Goal: Transaction & Acquisition: Download file/media

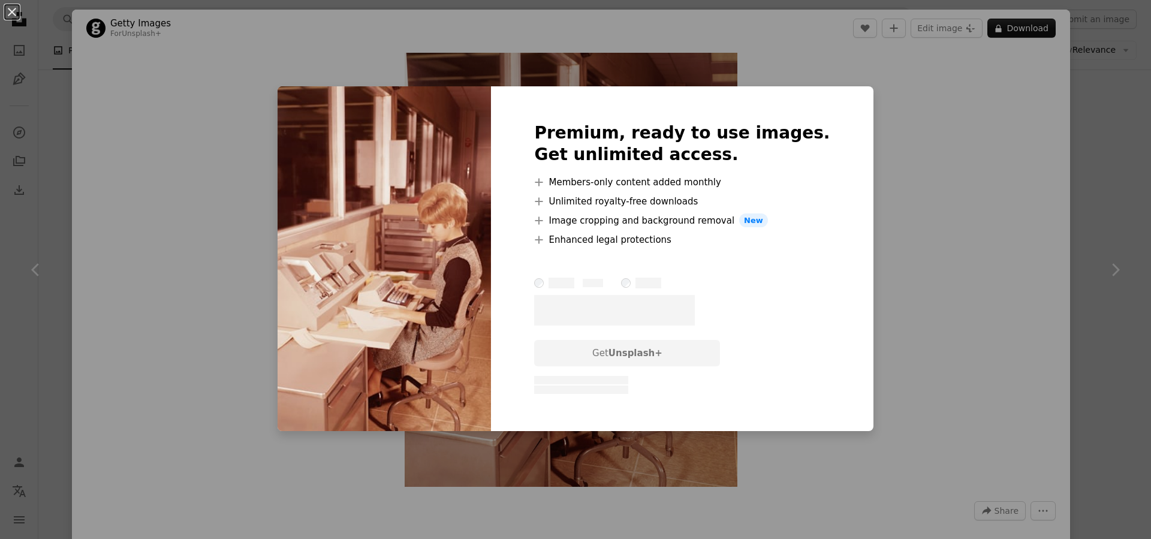
scroll to position [15110, 0]
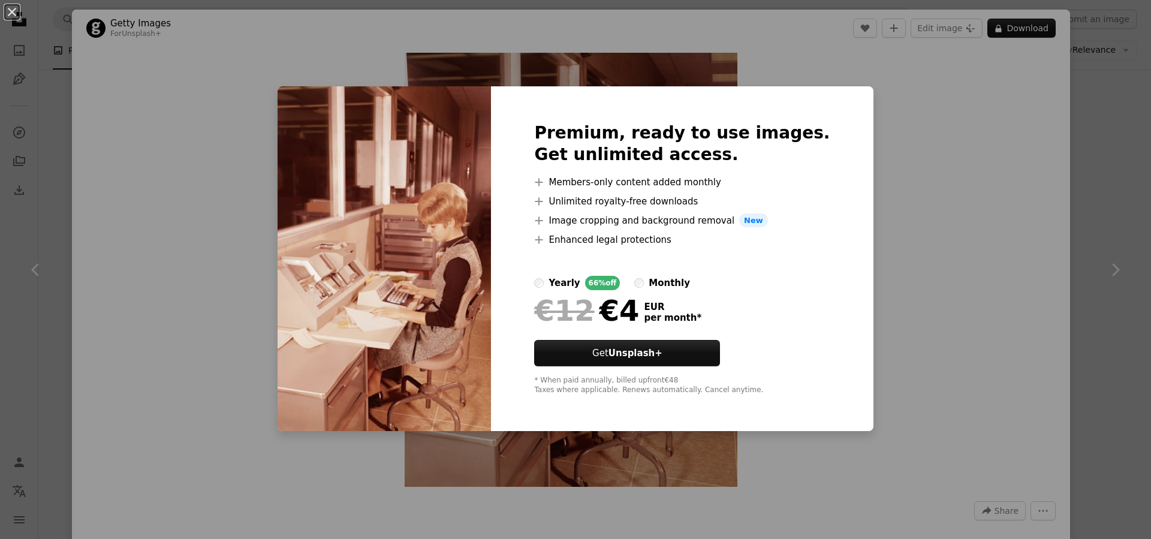
drag, startPoint x: 906, startPoint y: 194, endPoint x: 857, endPoint y: 102, distance: 103.8
click at [892, 175] on div "An X shape Premium, ready to use images. Get unlimited access. A plus sign Memb…" at bounding box center [575, 269] width 1151 height 539
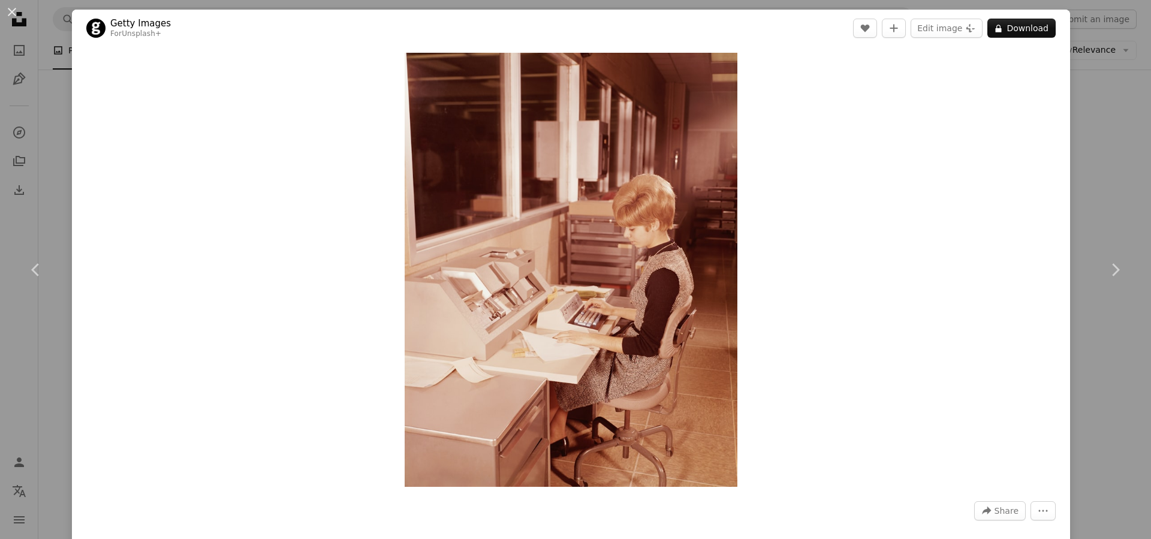
click at [55, 143] on div "An X shape Chevron left Chevron right Getty Images For Unsplash+ A heart A plus…" at bounding box center [575, 269] width 1151 height 539
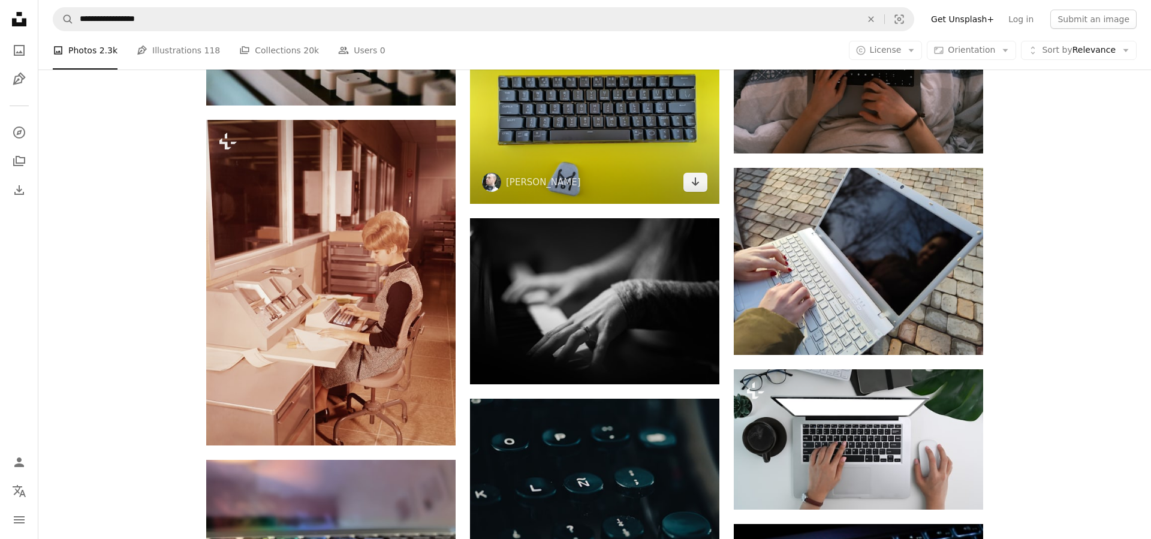
scroll to position [15415, 0]
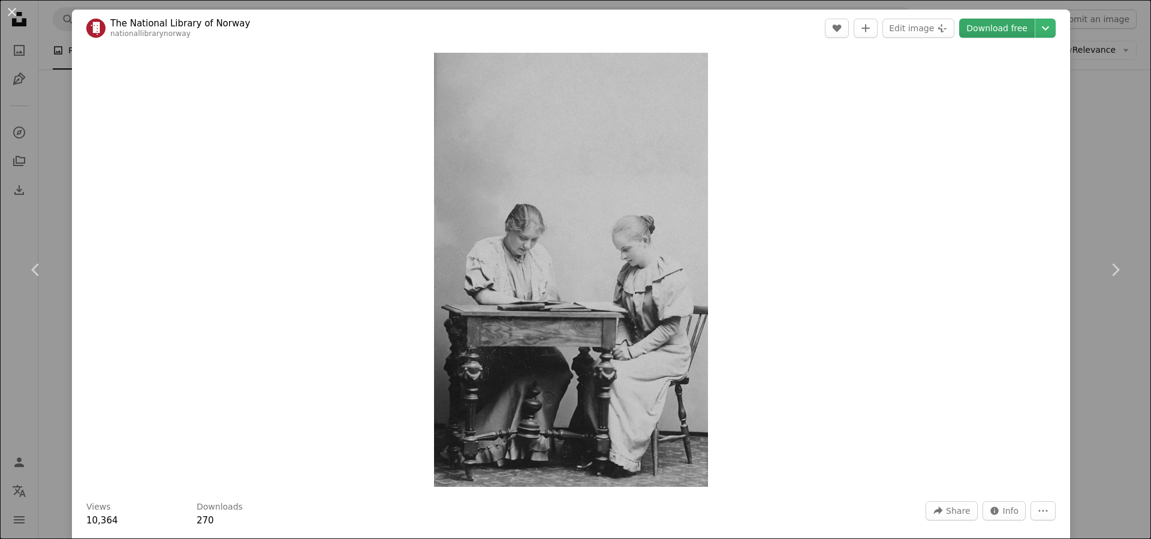
click at [988, 34] on link "Download free" at bounding box center [997, 28] width 76 height 19
